Goal: Find specific page/section: Find specific page/section

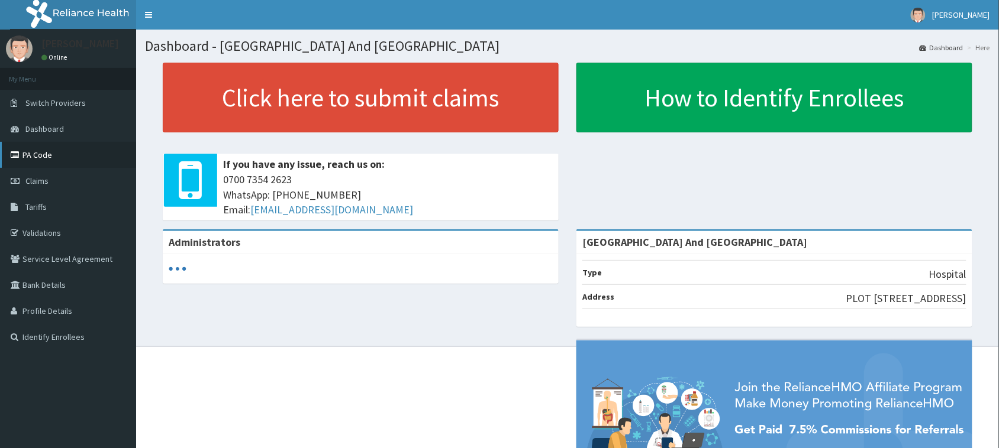
click at [48, 156] on link "PA Code" at bounding box center [68, 155] width 136 height 26
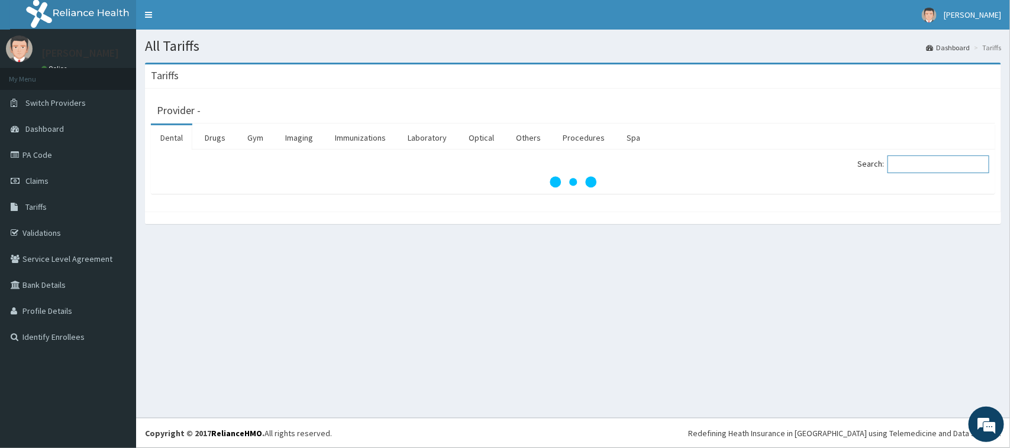
click at [924, 164] on input "Search:" at bounding box center [938, 165] width 102 height 18
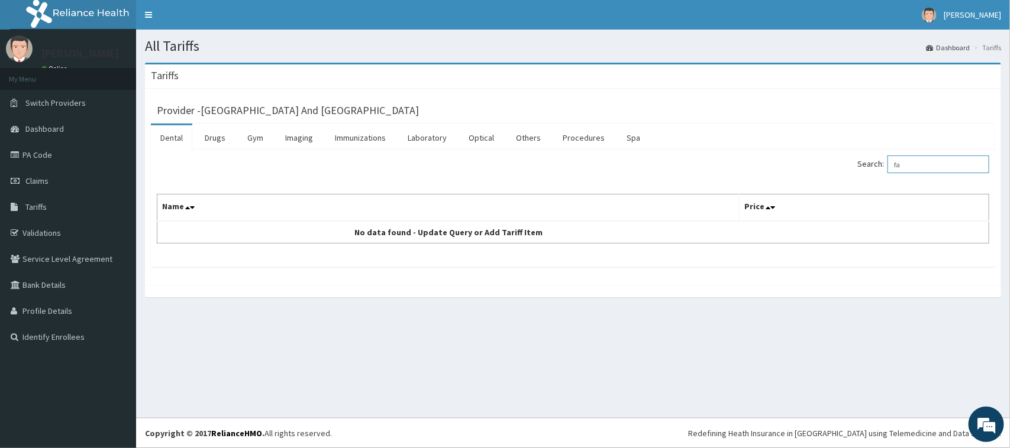
type input "f"
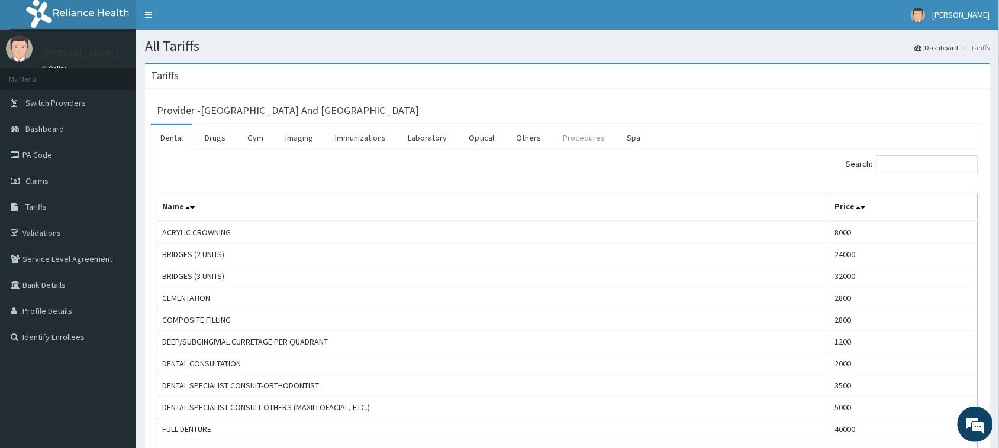
click at [582, 138] on link "Procedures" at bounding box center [583, 137] width 61 height 25
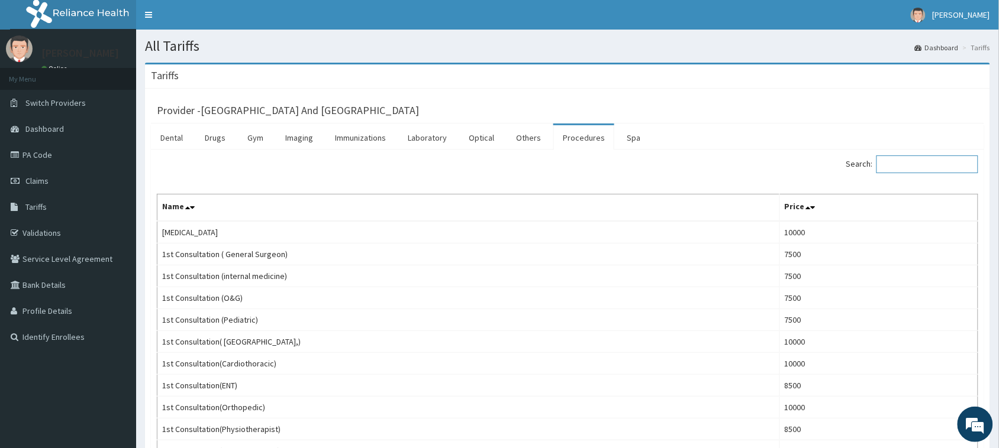
click at [929, 161] on input "Search:" at bounding box center [927, 165] width 102 height 18
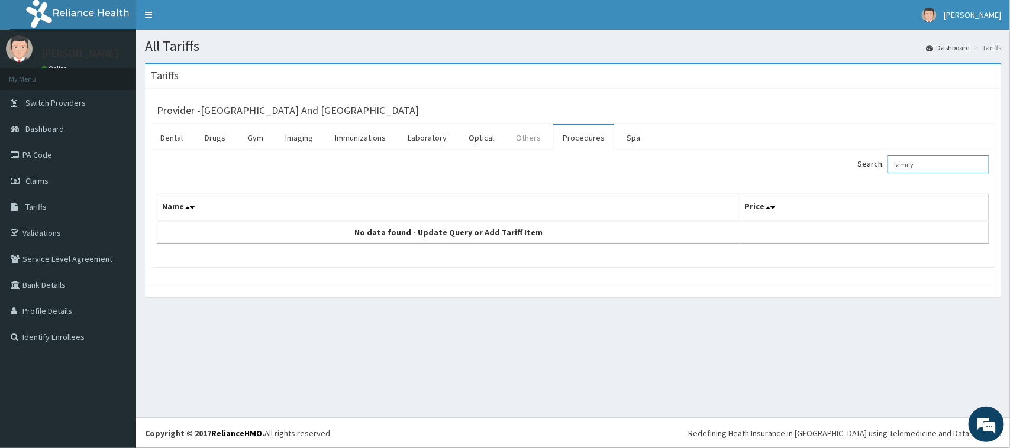
type input "family"
click at [527, 136] on link "Others" at bounding box center [528, 137] width 44 height 25
click at [921, 160] on input "Search:" at bounding box center [938, 165] width 102 height 18
type input "family"
click at [574, 140] on link "Procedures" at bounding box center [583, 137] width 61 height 25
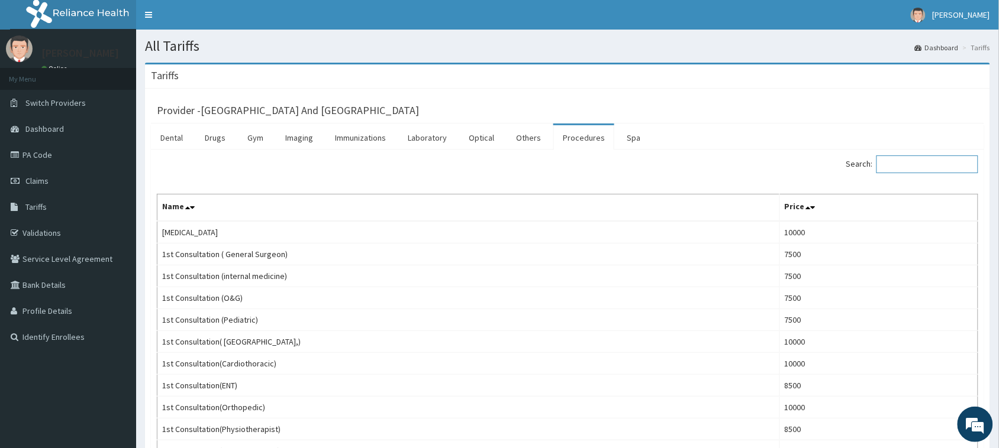
click at [930, 164] on input "Search:" at bounding box center [927, 165] width 102 height 18
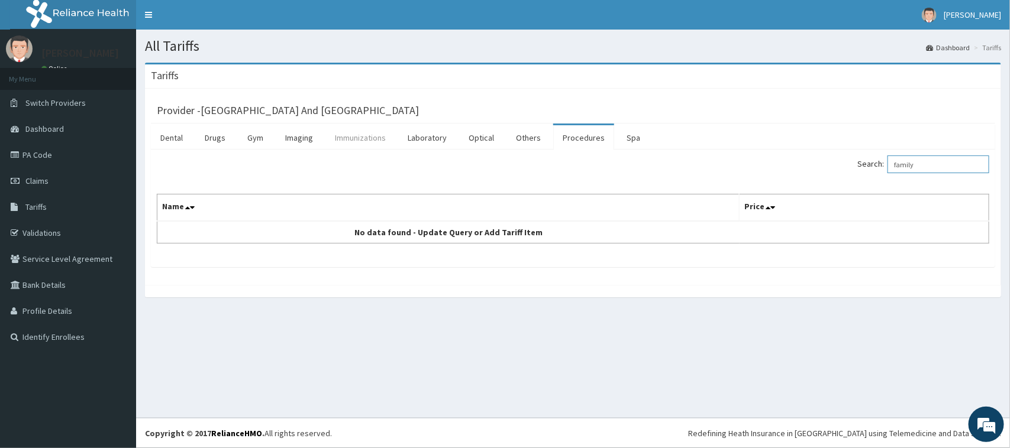
type input "family"
click at [356, 140] on link "Immunizations" at bounding box center [360, 137] width 70 height 25
